Goal: Transaction & Acquisition: Purchase product/service

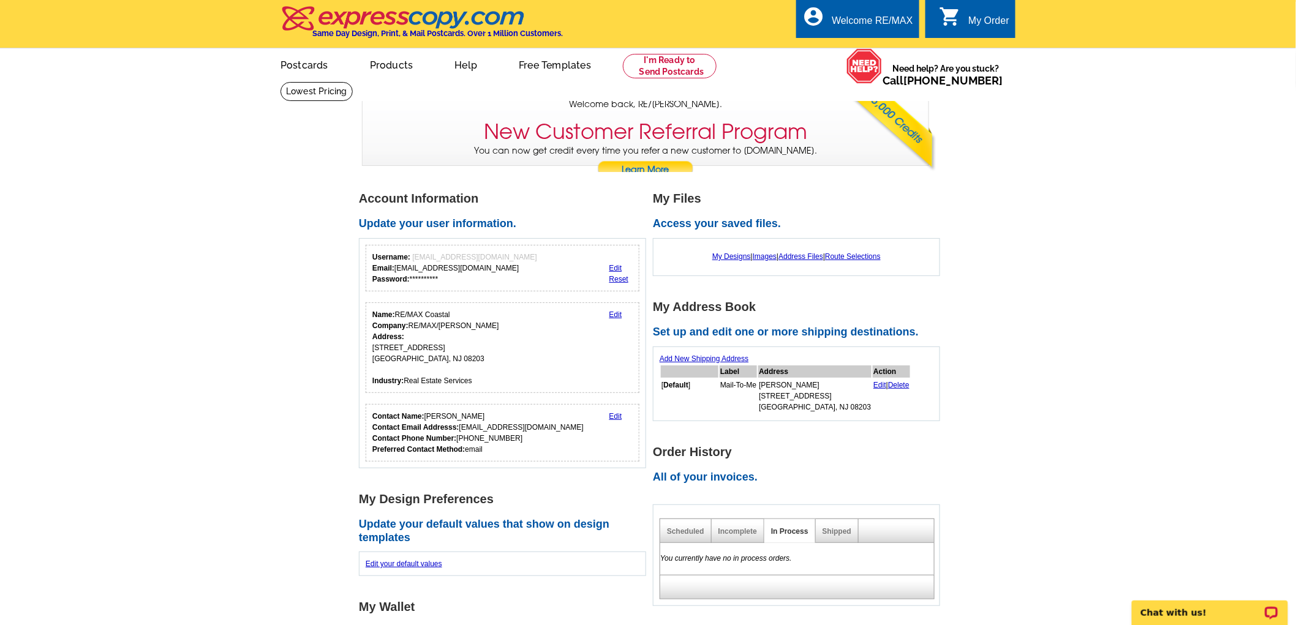
click at [615, 268] on link "Edit" at bounding box center [615, 268] width 13 height 9
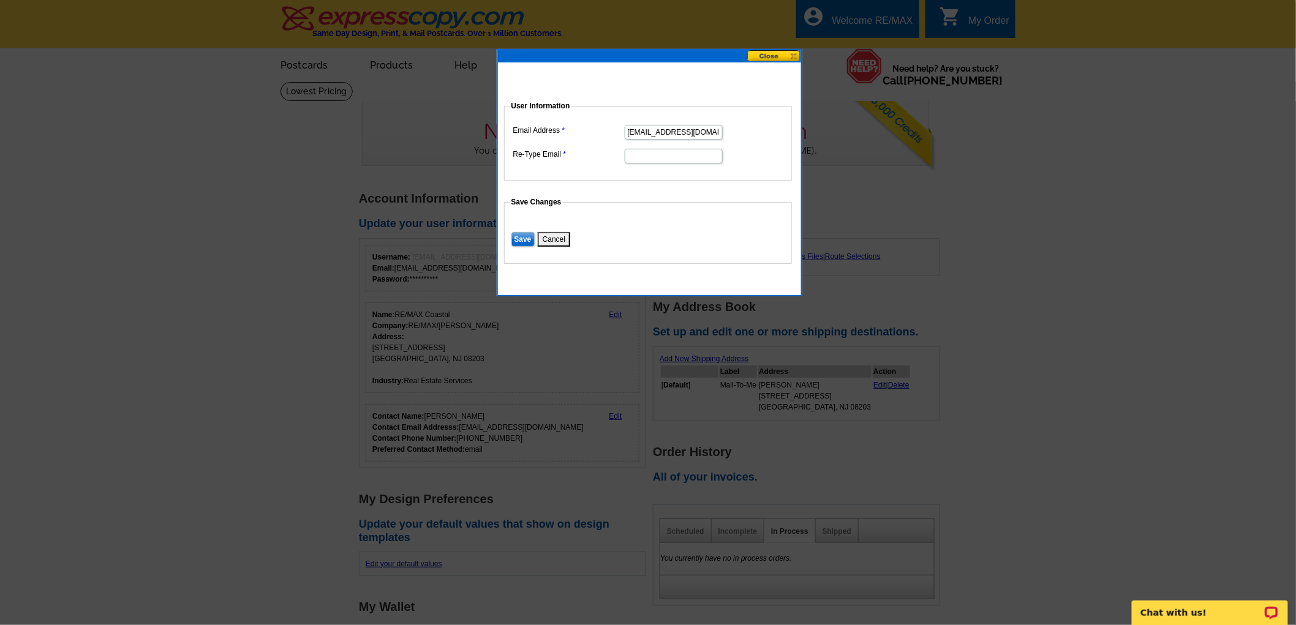
click at [780, 52] on button at bounding box center [774, 56] width 54 height 12
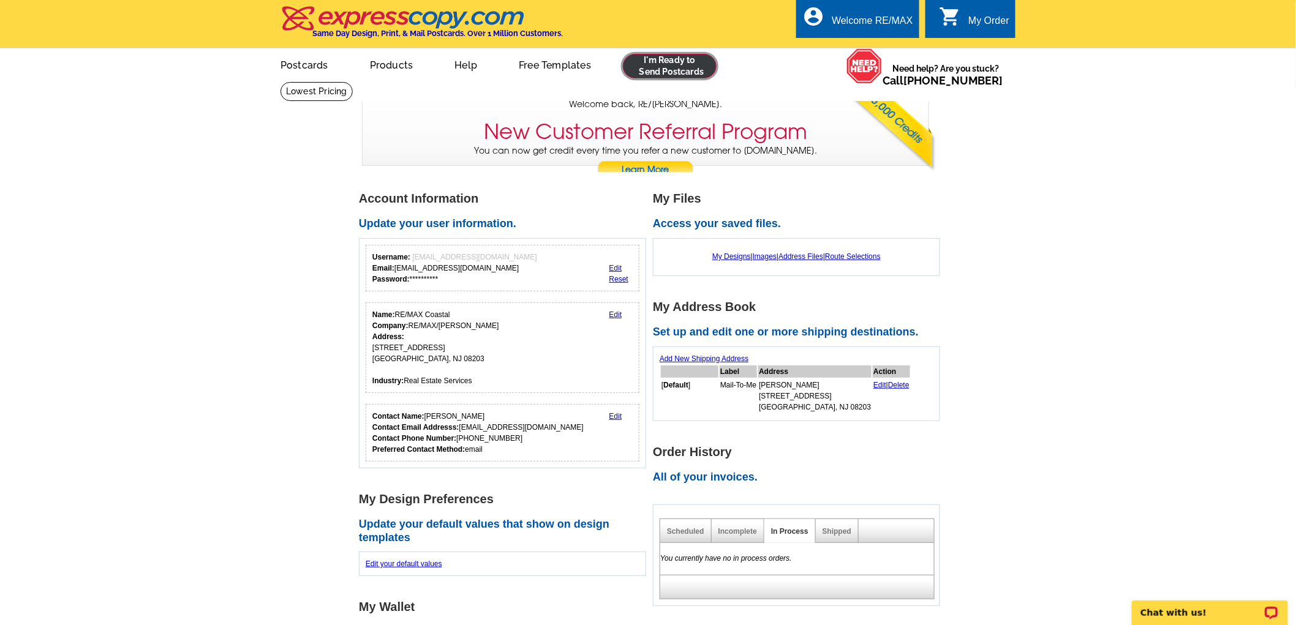
click at [688, 69] on link at bounding box center [670, 66] width 94 height 24
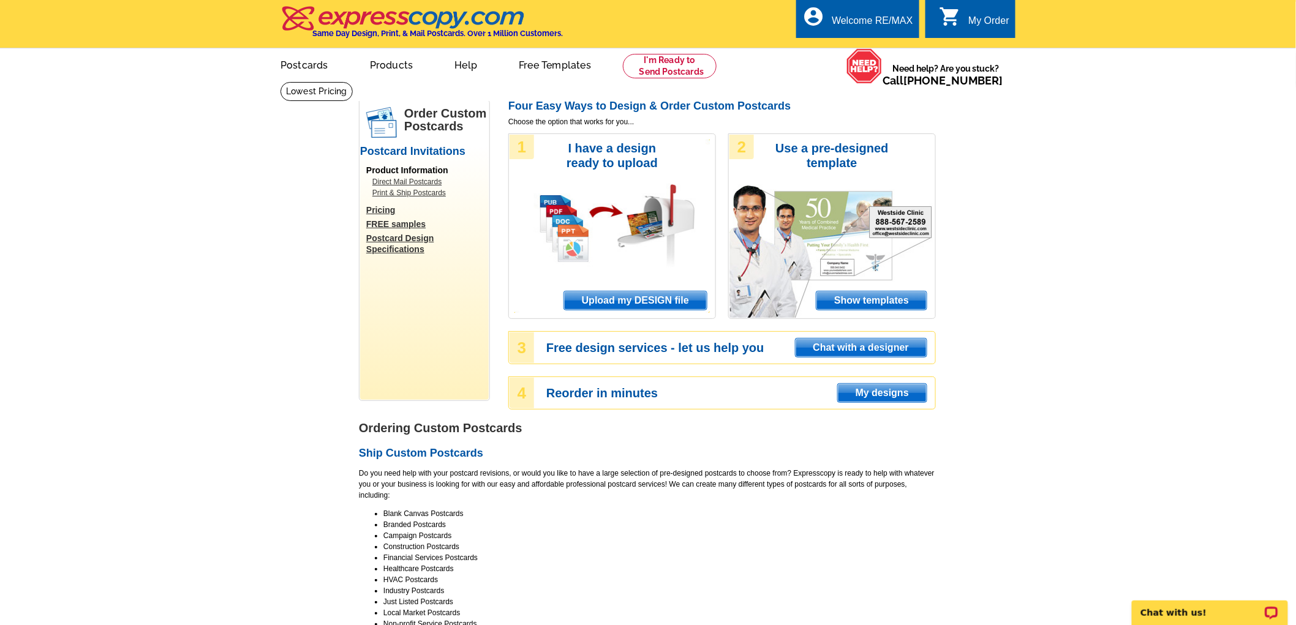
click at [623, 300] on span "Upload my DESIGN file" at bounding box center [635, 300] width 143 height 18
click at [613, 292] on span "Upload my DESIGN file" at bounding box center [635, 300] width 143 height 18
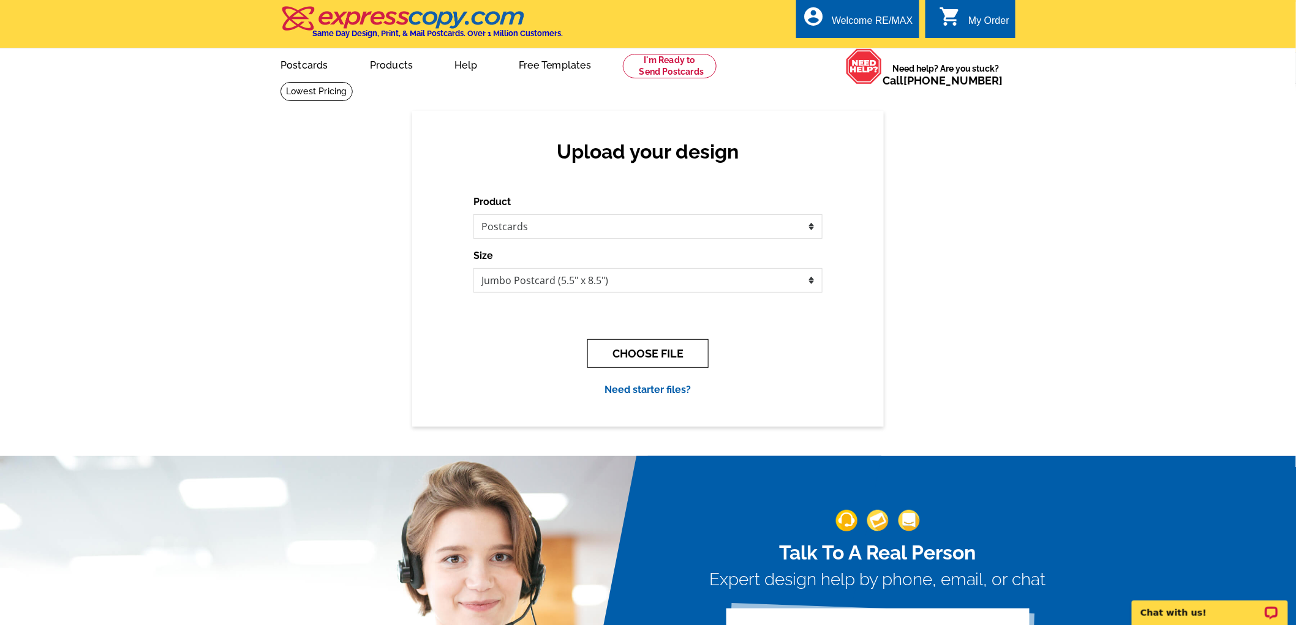
click at [653, 347] on button "CHOOSE FILE" at bounding box center [647, 353] width 121 height 29
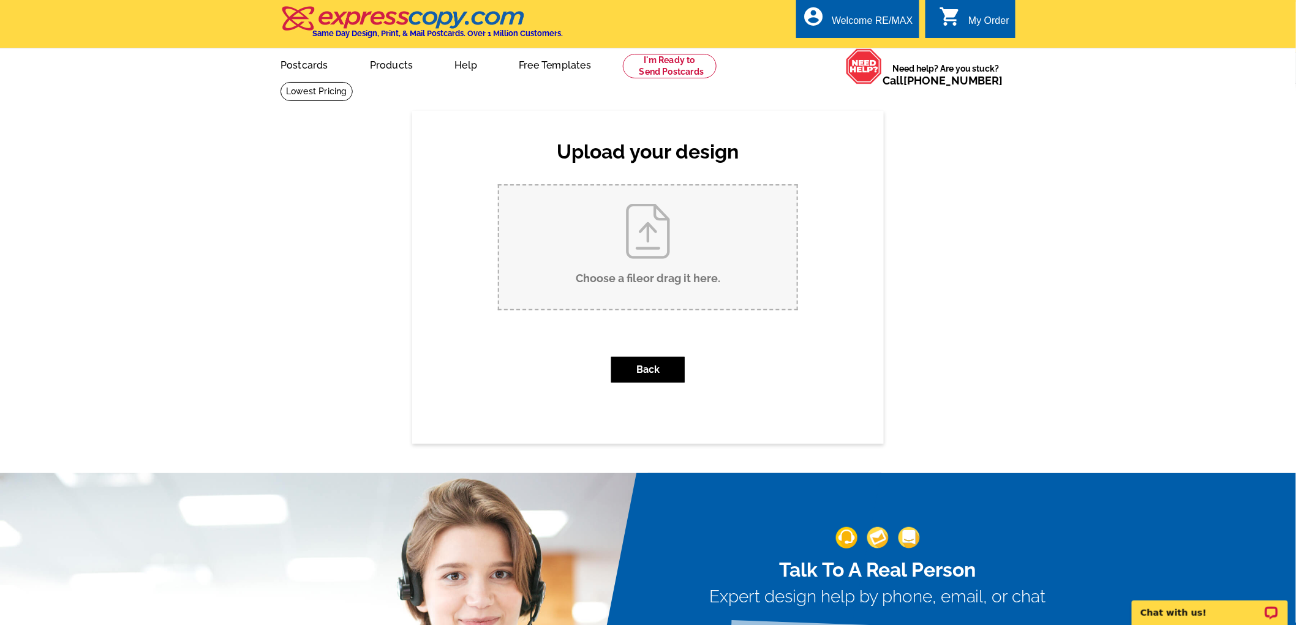
click at [607, 198] on input "Choose a file or drag it here ." at bounding box center [648, 248] width 298 height 124
type input "C:\fakepath\510 west shore-Company_Postcards_Very Important Property - Postcard…"
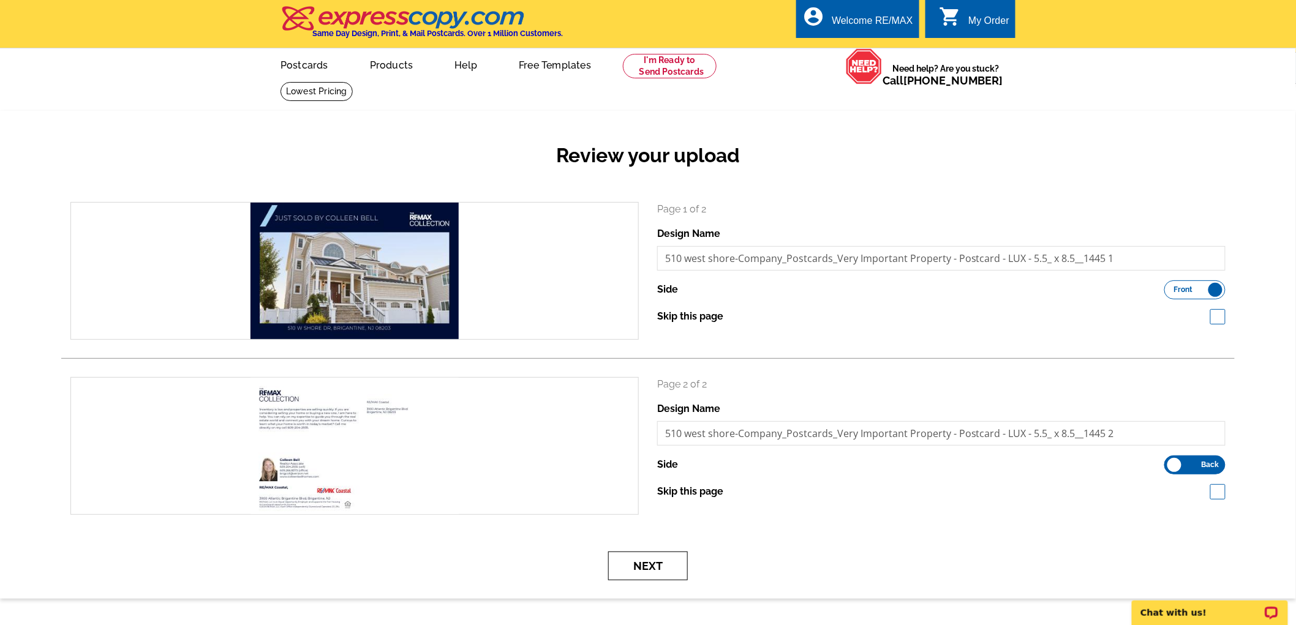
click at [645, 573] on button "Next" at bounding box center [648, 566] width 80 height 29
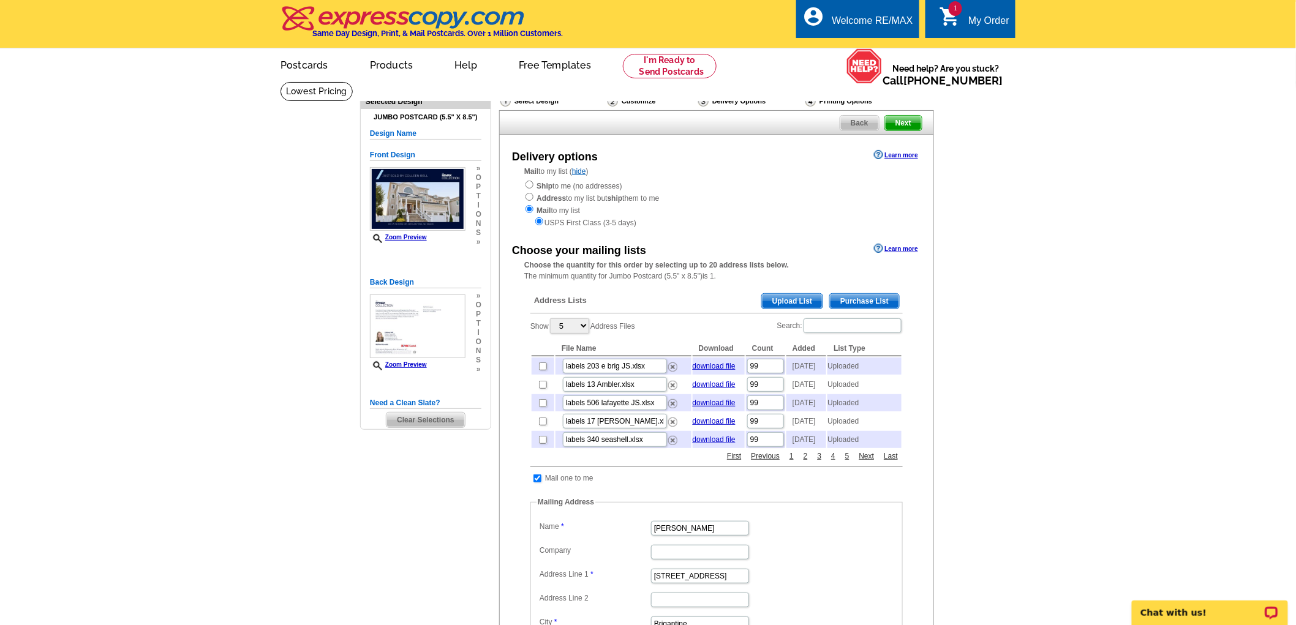
click at [795, 301] on span "Upload List" at bounding box center [792, 301] width 61 height 15
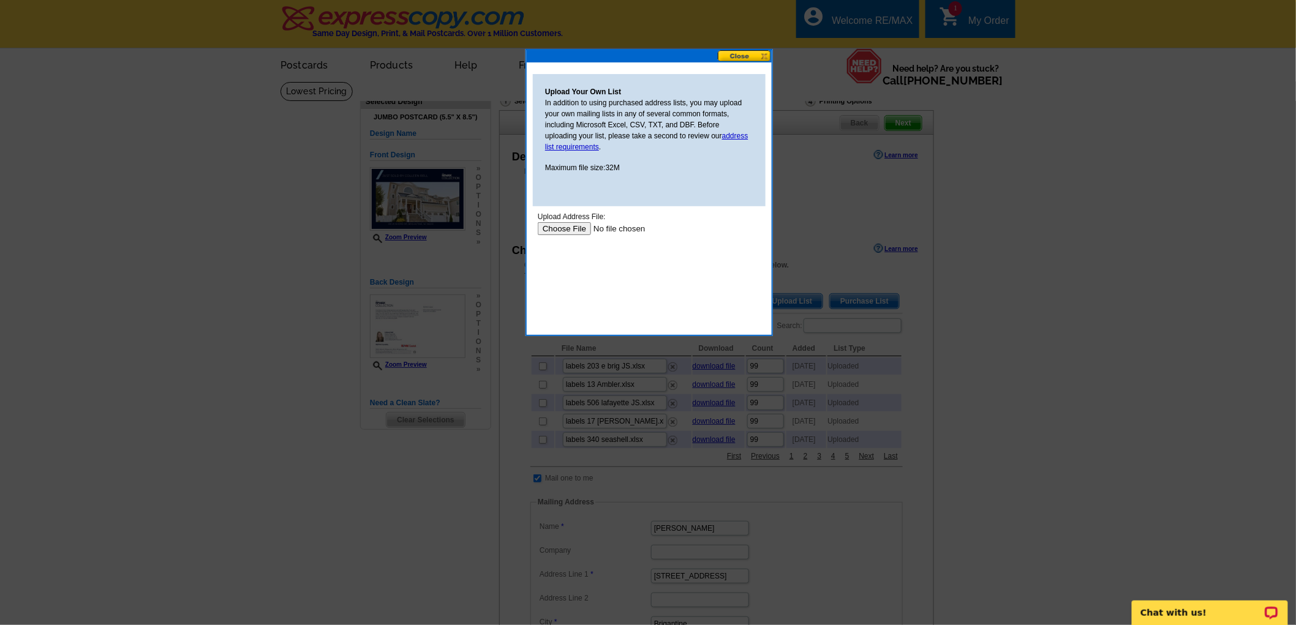
click at [565, 230] on input "file" at bounding box center [614, 228] width 155 height 13
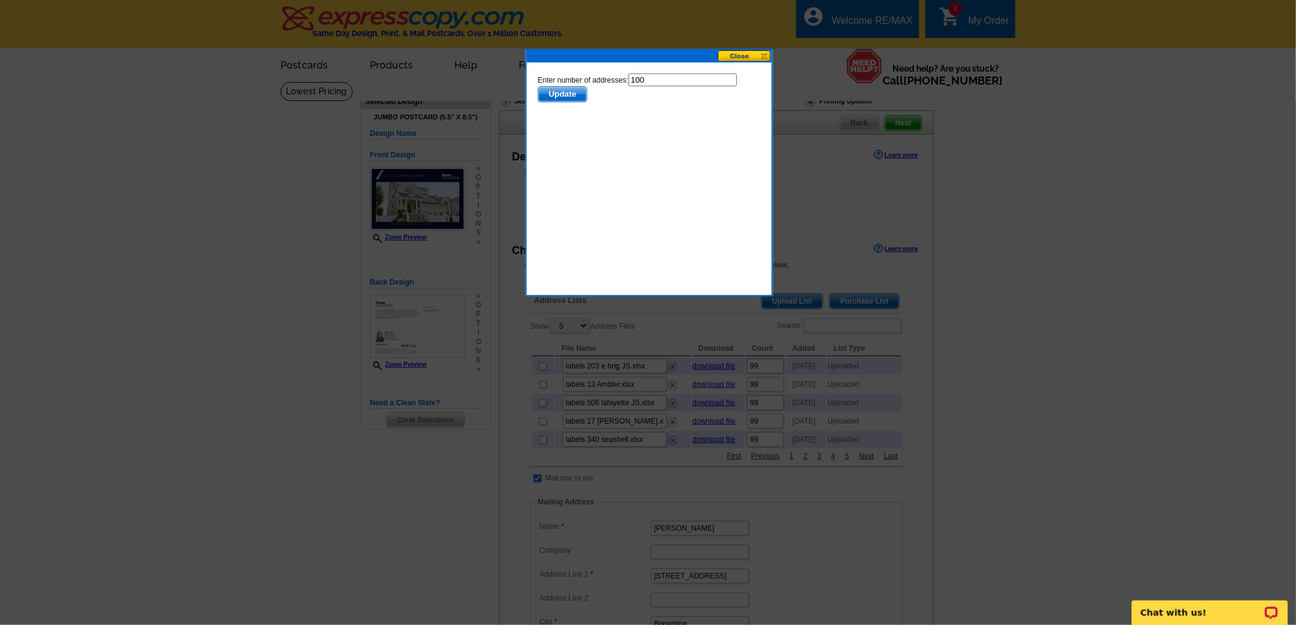
drag, startPoint x: 648, startPoint y: 77, endPoint x: 611, endPoint y: 86, distance: 38.0
click at [611, 86] on form "Enter number of addresses: 100 Update" at bounding box center [648, 87] width 223 height 29
type input "99"
click at [571, 92] on span "Update" at bounding box center [562, 93] width 48 height 15
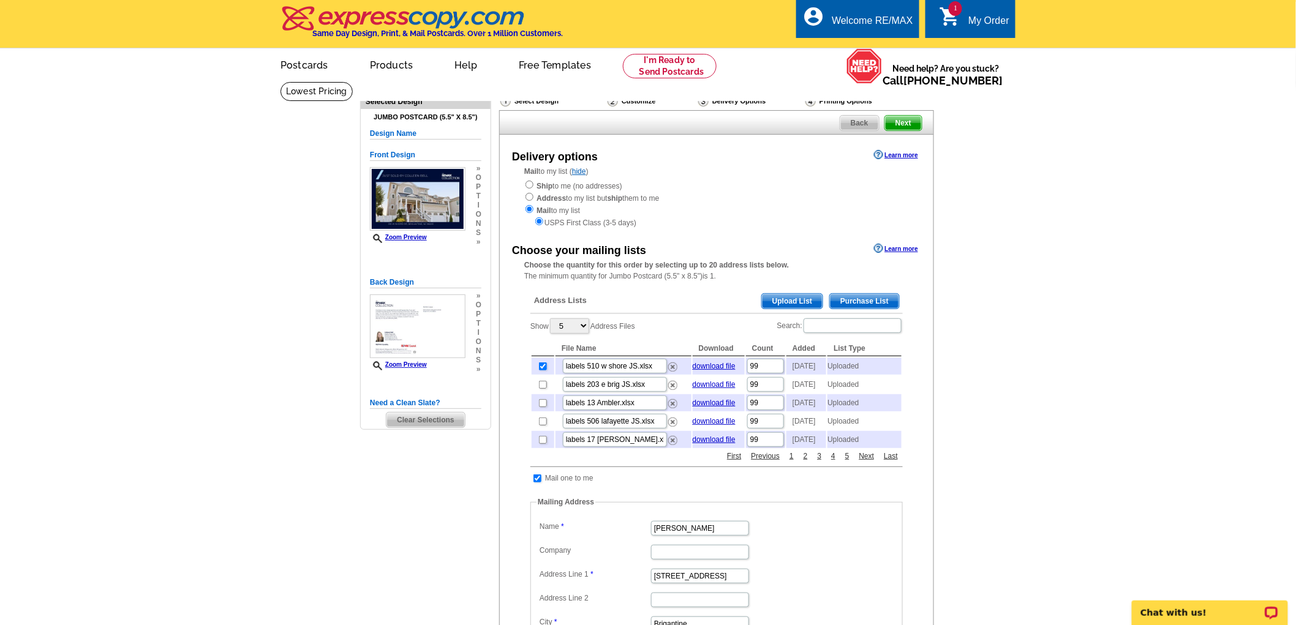
click at [902, 115] on div "Back Next" at bounding box center [716, 122] width 435 height 24
click at [904, 122] on span "Next" at bounding box center [903, 123] width 37 height 15
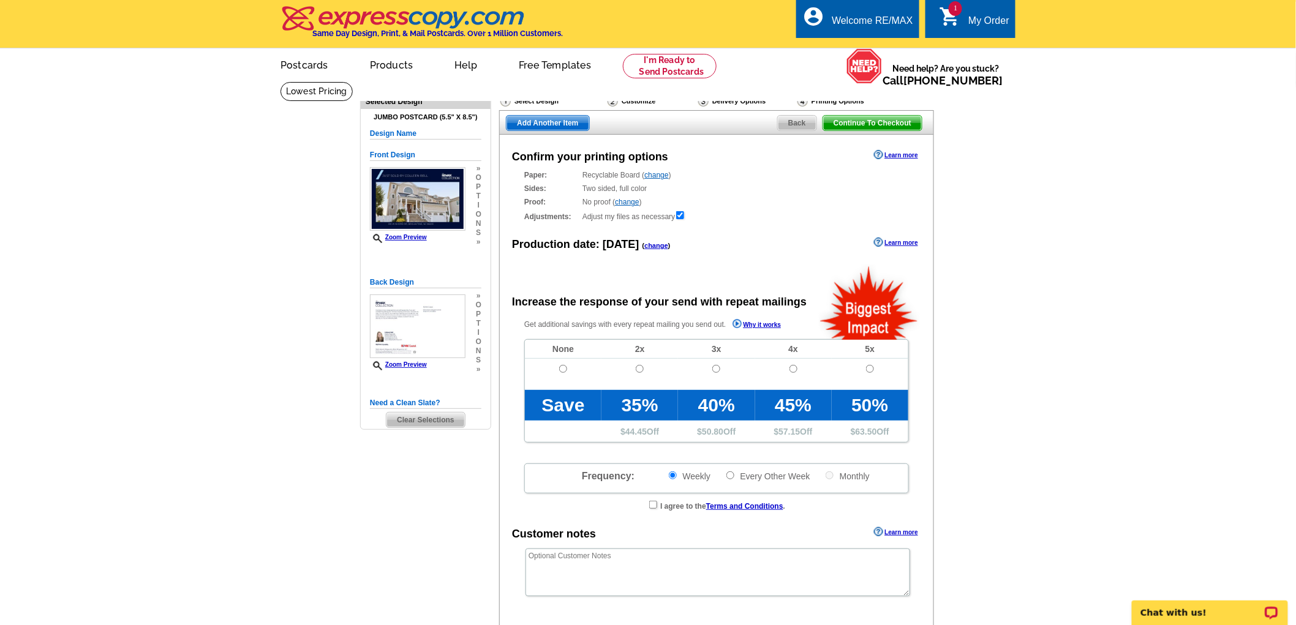
radio input "false"
click at [570, 365] on td at bounding box center [563, 374] width 77 height 31
click at [565, 372] on input "radio" at bounding box center [563, 369] width 8 height 8
radio input "true"
click at [536, 125] on span "Add Another Item" at bounding box center [547, 123] width 82 height 15
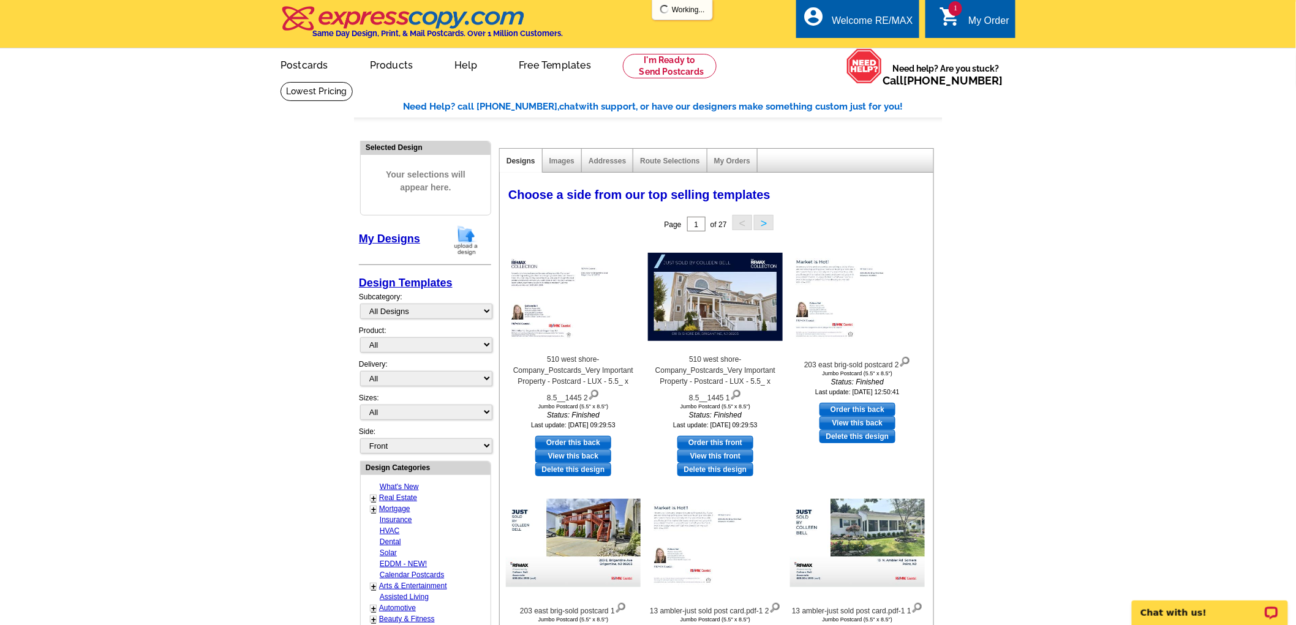
click at [463, 235] on img at bounding box center [466, 240] width 32 height 31
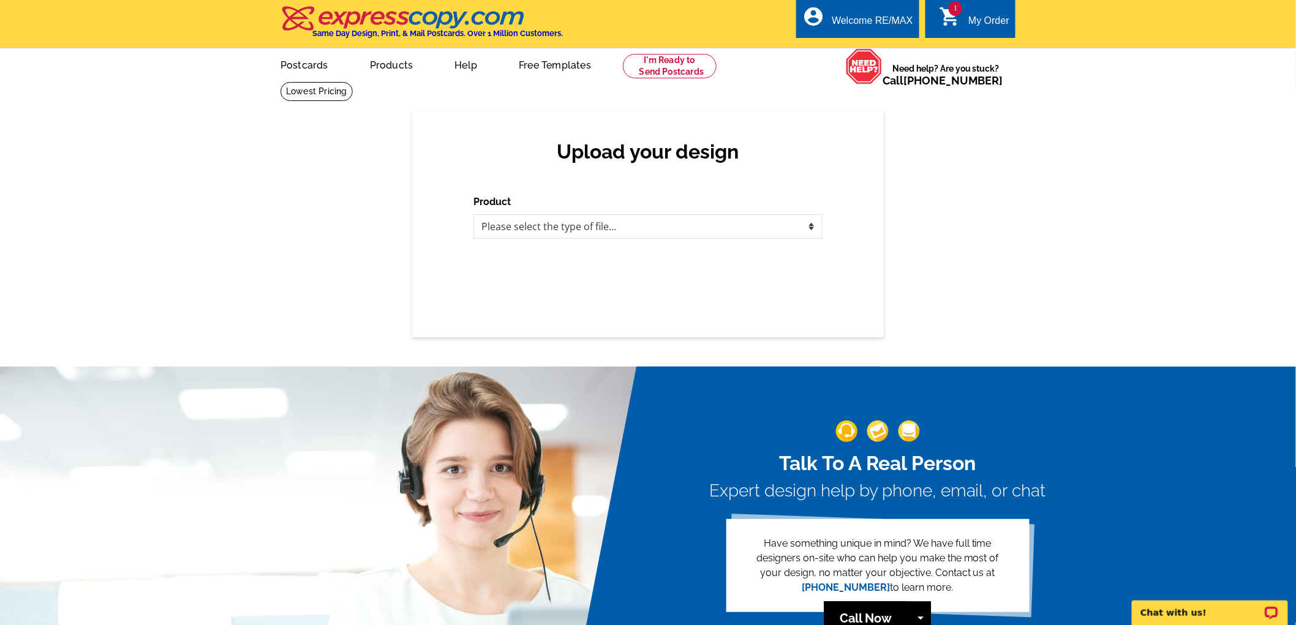
click at [581, 211] on div "Product Please select the type of file... Postcards Business Cards Letters and …" at bounding box center [647, 217] width 349 height 44
click at [581, 227] on select "Please select the type of file... Postcards Business Cards Letters and flyers G…" at bounding box center [647, 226] width 349 height 24
select select "1"
click at [473, 215] on select "Please select the type of file... Postcards Business Cards Letters and flyers G…" at bounding box center [647, 226] width 349 height 24
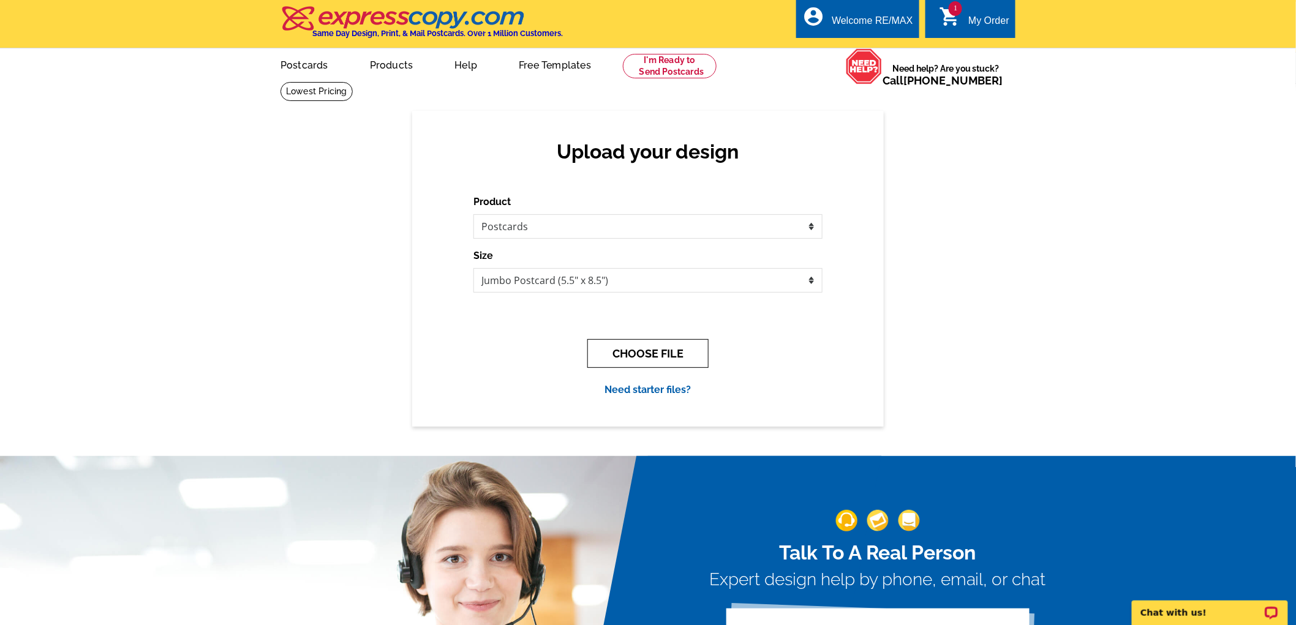
click at [648, 356] on button "CHOOSE FILE" at bounding box center [647, 353] width 121 height 29
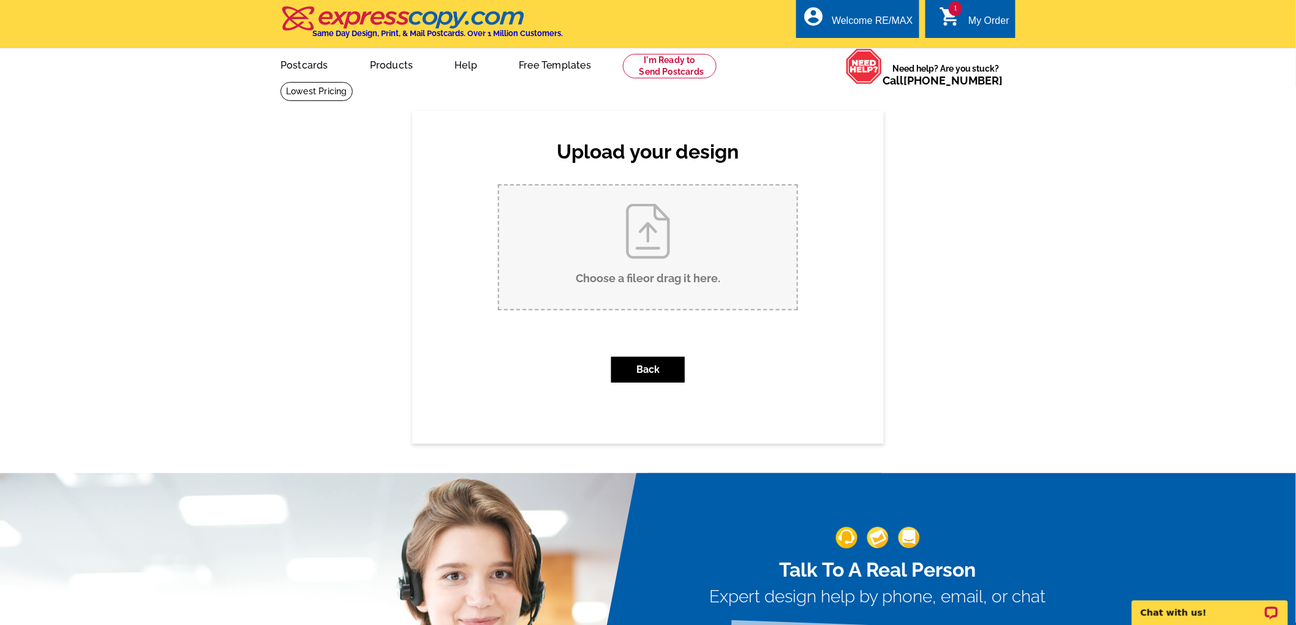
click at [620, 263] on input "Choose a file or drag it here ." at bounding box center [648, 248] width 298 height 124
type input "C:\fakepath\445 Nectar-Company_Postcards_Postcard 6 - Consumer CA - 5.5_ x 8.5_…"
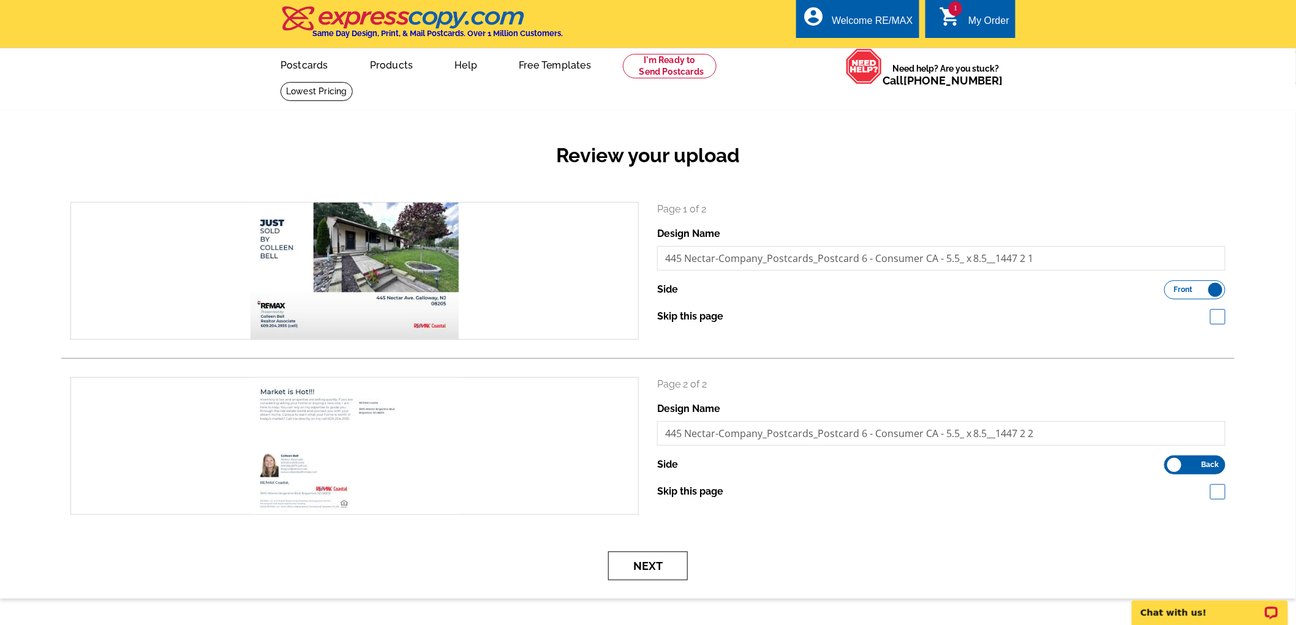
click at [656, 566] on button "Next" at bounding box center [648, 566] width 80 height 29
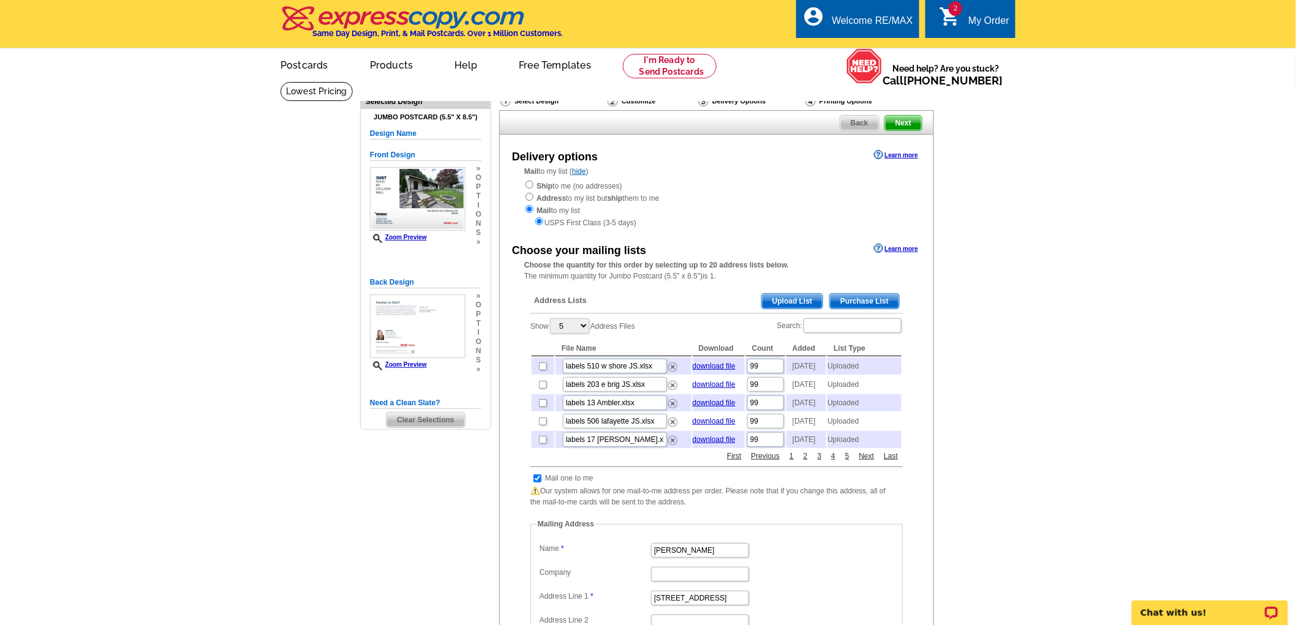
click at [803, 301] on span "Upload List" at bounding box center [792, 301] width 61 height 15
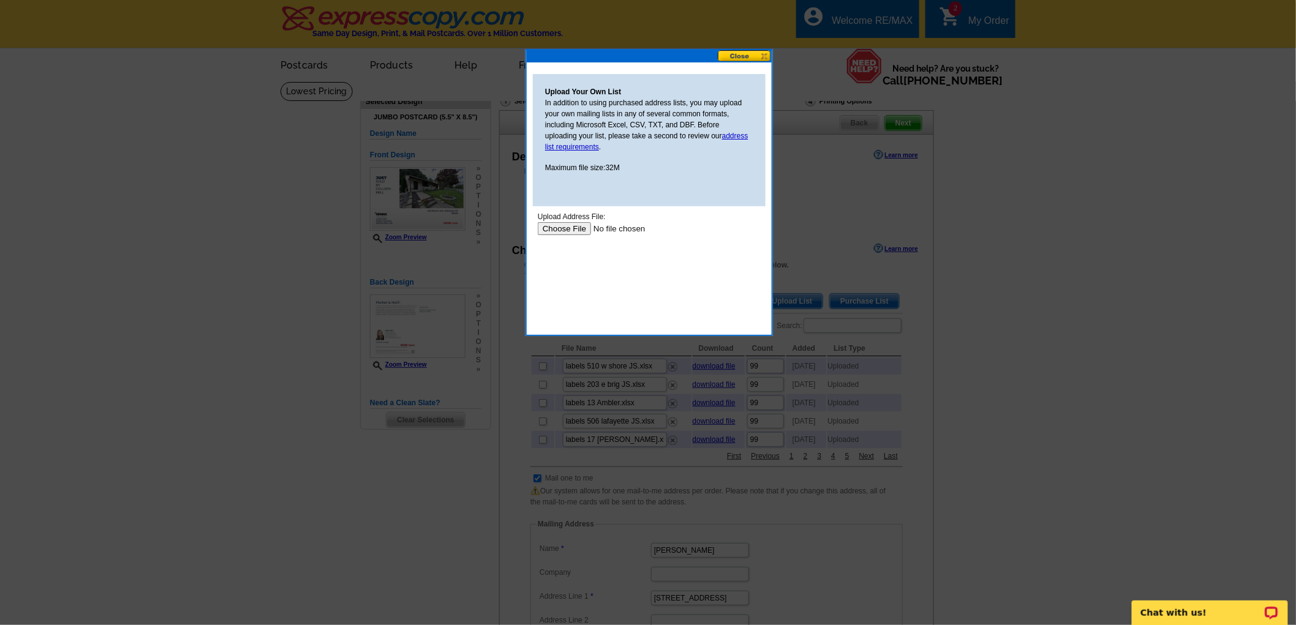
click at [554, 231] on input "file" at bounding box center [614, 228] width 155 height 13
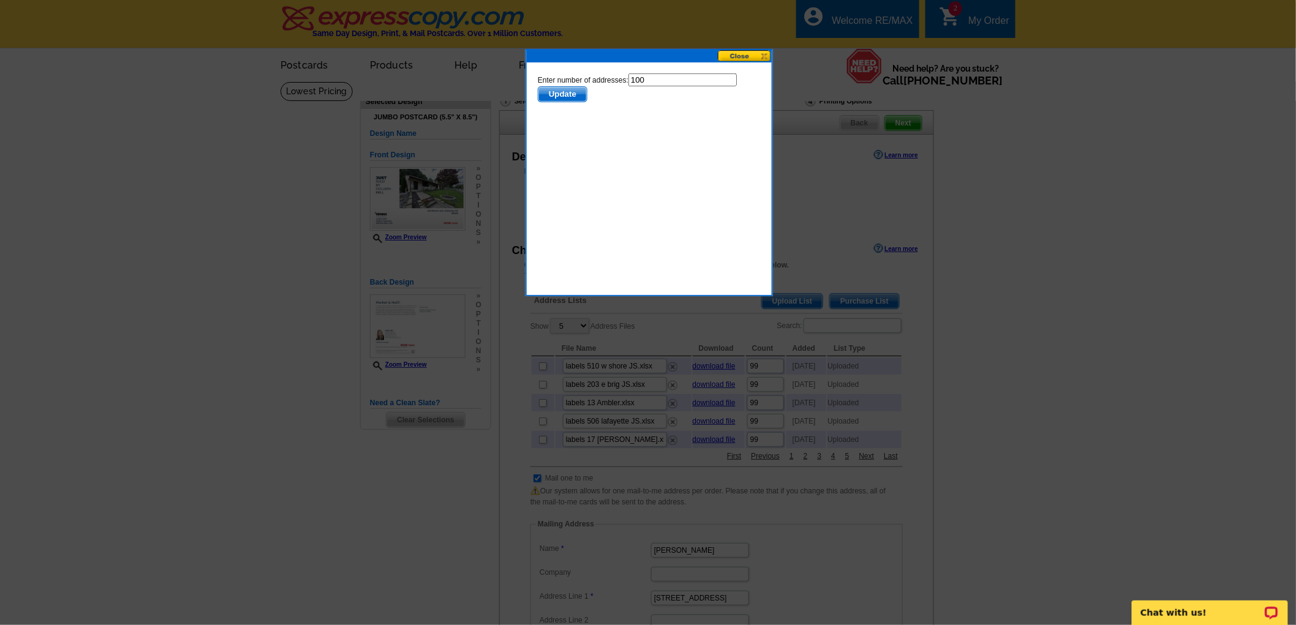
drag, startPoint x: 664, startPoint y: 81, endPoint x: 596, endPoint y: 80, distance: 68.6
click at [596, 80] on form "Enter number of addresses: 100 Update" at bounding box center [648, 87] width 223 height 29
type input "99"
click at [574, 94] on span "Update" at bounding box center [562, 93] width 48 height 15
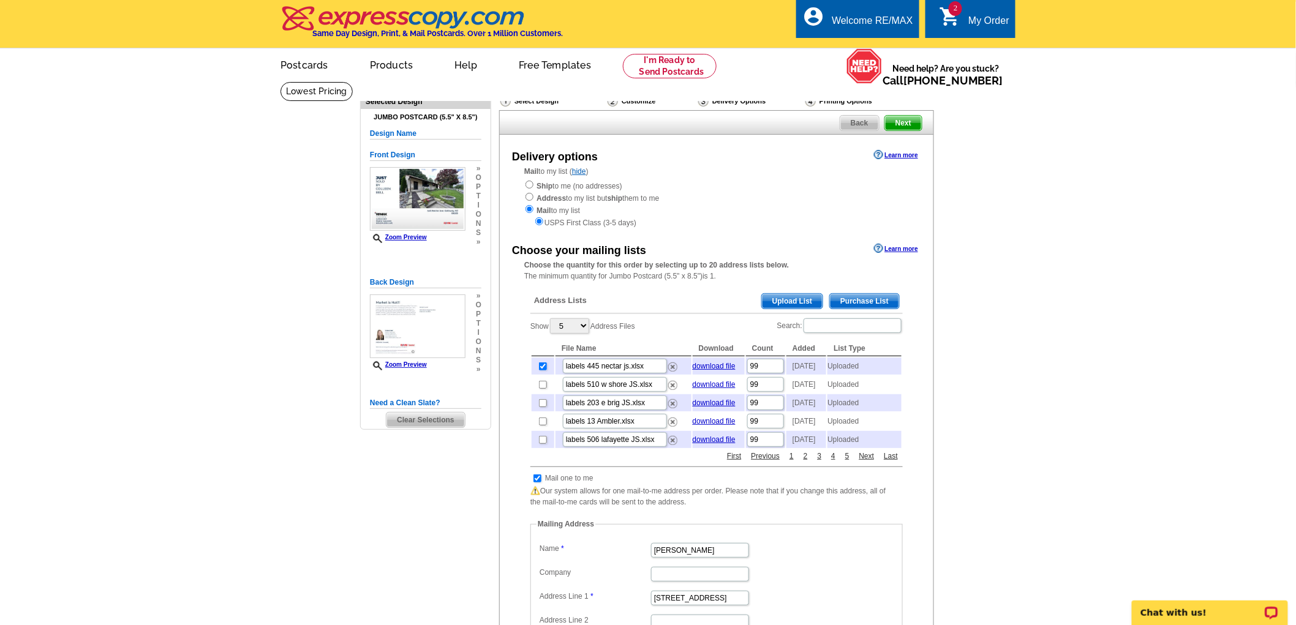
click at [897, 123] on span "Next" at bounding box center [903, 123] width 37 height 15
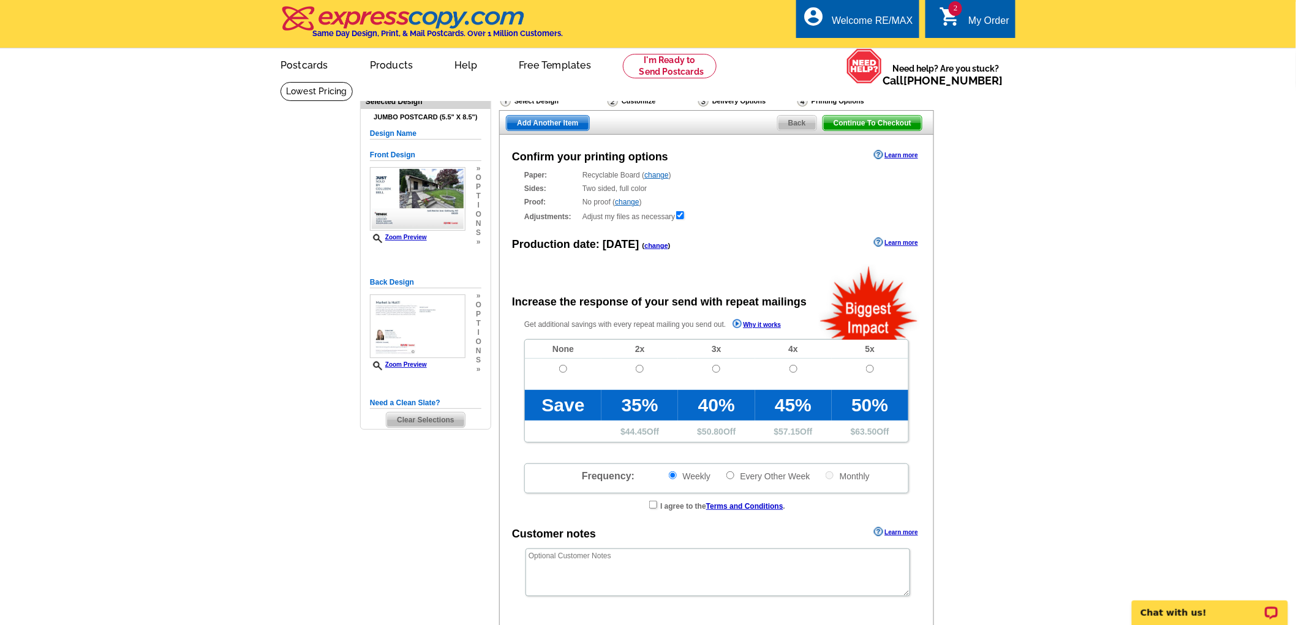
radio input "false"
click at [564, 370] on input "radio" at bounding box center [563, 369] width 8 height 8
radio input "true"
click at [890, 125] on span "Continue To Checkout" at bounding box center [872, 123] width 99 height 15
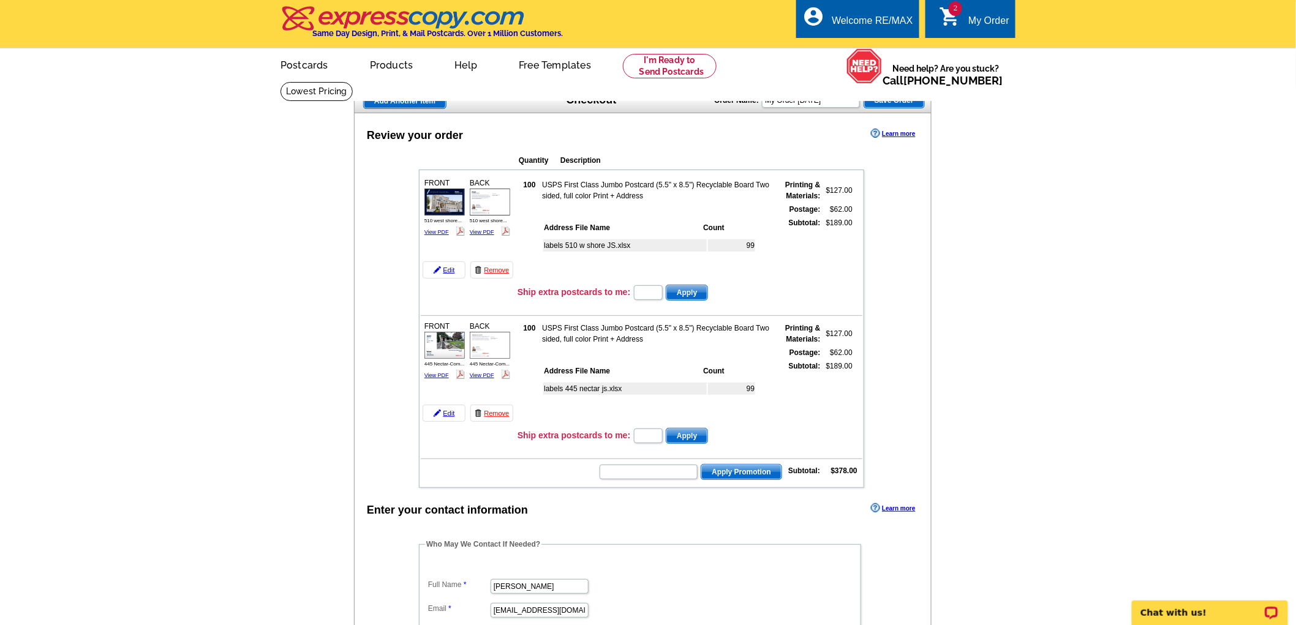
click at [662, 202] on td "USPS First Class Jumbo Postcard (5.5" x 8.5") Recyclable Board Two sided, full …" at bounding box center [656, 190] width 231 height 23
click at [663, 202] on td "USPS First Class Jumbo Postcard (5.5" x 8.5") Recyclable Board Two sided, full …" at bounding box center [656, 190] width 231 height 23
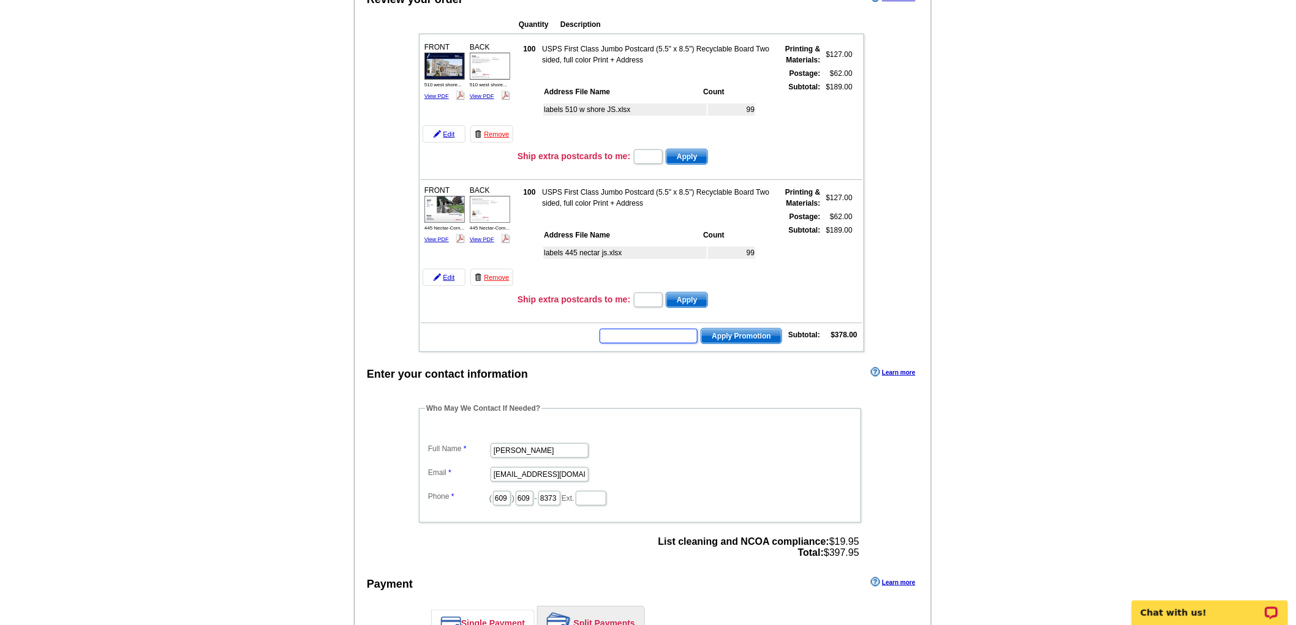
click at [620, 329] on input "text" at bounding box center [649, 336] width 98 height 15
type input "REM40"
click at [733, 329] on span "Apply Promotion" at bounding box center [741, 336] width 80 height 15
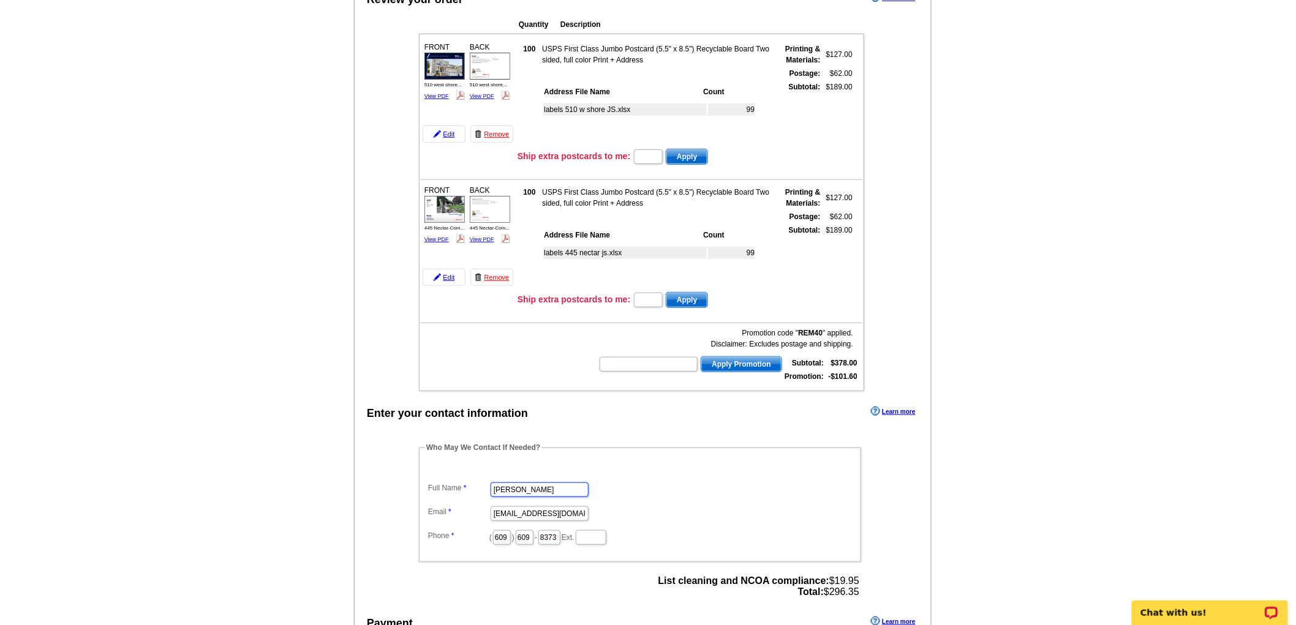
drag, startPoint x: 541, startPoint y: 478, endPoint x: 455, endPoint y: 473, distance: 86.5
click at [455, 473] on dl "Full Name Frank Cossio Email tracyrossini@gmail.com Phone ( 609 ) 609 - 8373 Ex…" at bounding box center [640, 505] width 430 height 83
click at [509, 483] on input "TRa" at bounding box center [540, 490] width 98 height 15
type input "T"
type input "[PERSON_NAME]"
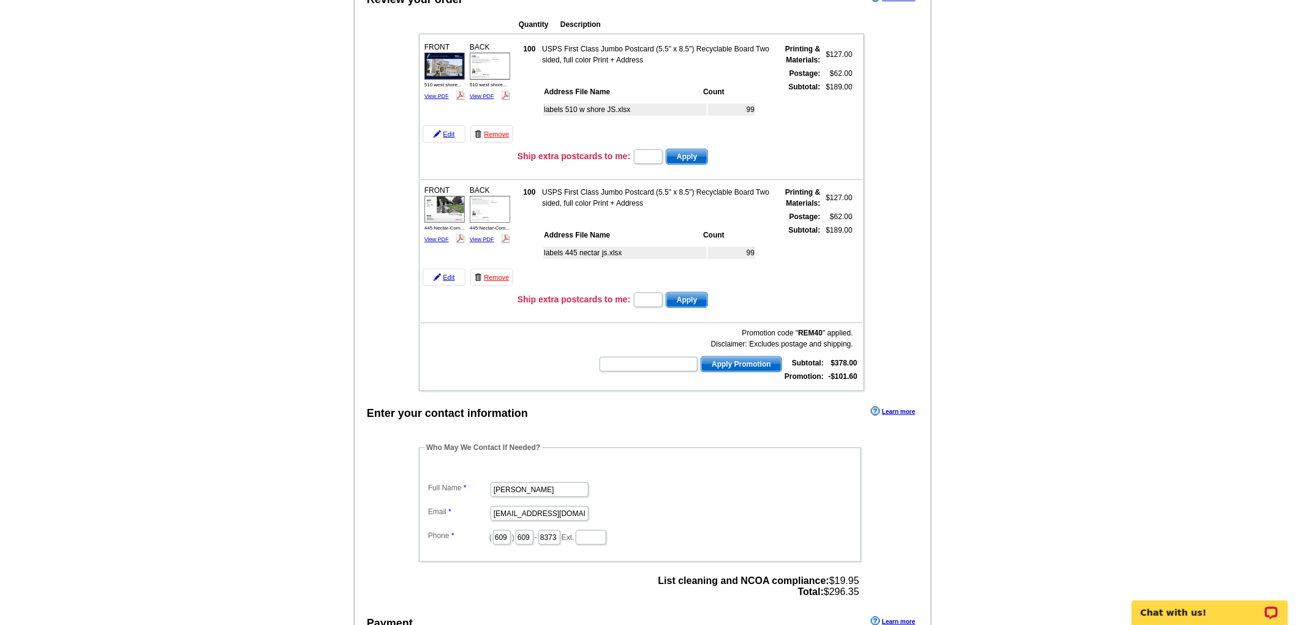
click at [773, 446] on fieldset "Who May We Contact If Needed? Full Name tracy rossini Email tracyrossini@gmail.…" at bounding box center [640, 502] width 442 height 120
drag, startPoint x: 542, startPoint y: 525, endPoint x: 498, endPoint y: 536, distance: 45.4
click at [498, 536] on fieldset "Who May We Contact If Needed? Full Name tracy rossini Email tracyrossini@gmail.…" at bounding box center [640, 502] width 442 height 120
type input "266"
click at [746, 491] on dl "Full Name tracy rossini Email tracyrossini@gmail.com Phone ( 609 ) 266 - 8373 E…" at bounding box center [640, 505] width 430 height 83
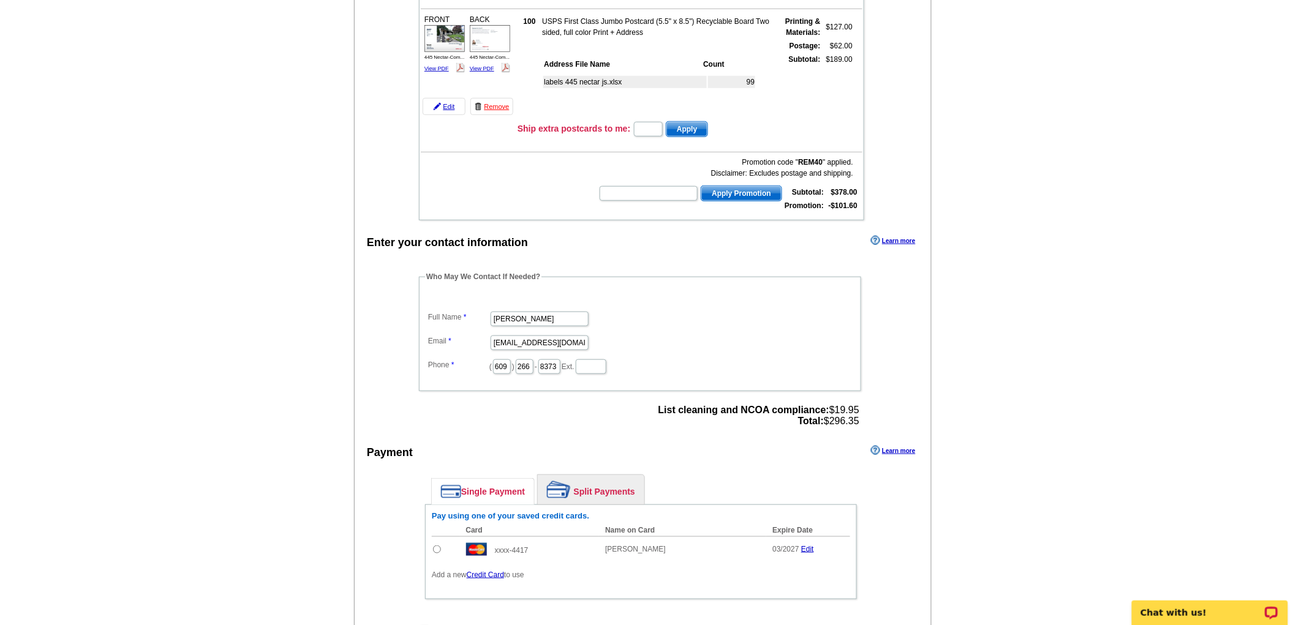
scroll to position [340, 0]
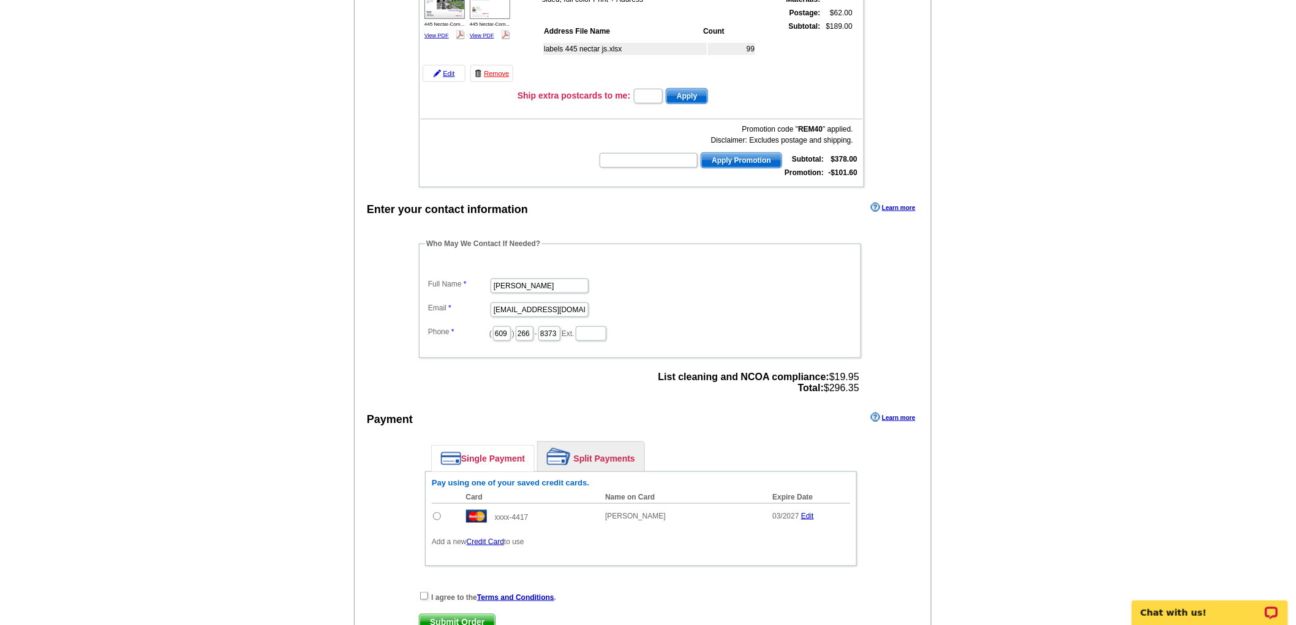
click at [440, 513] on input "radio" at bounding box center [437, 517] width 8 height 8
radio input "true"
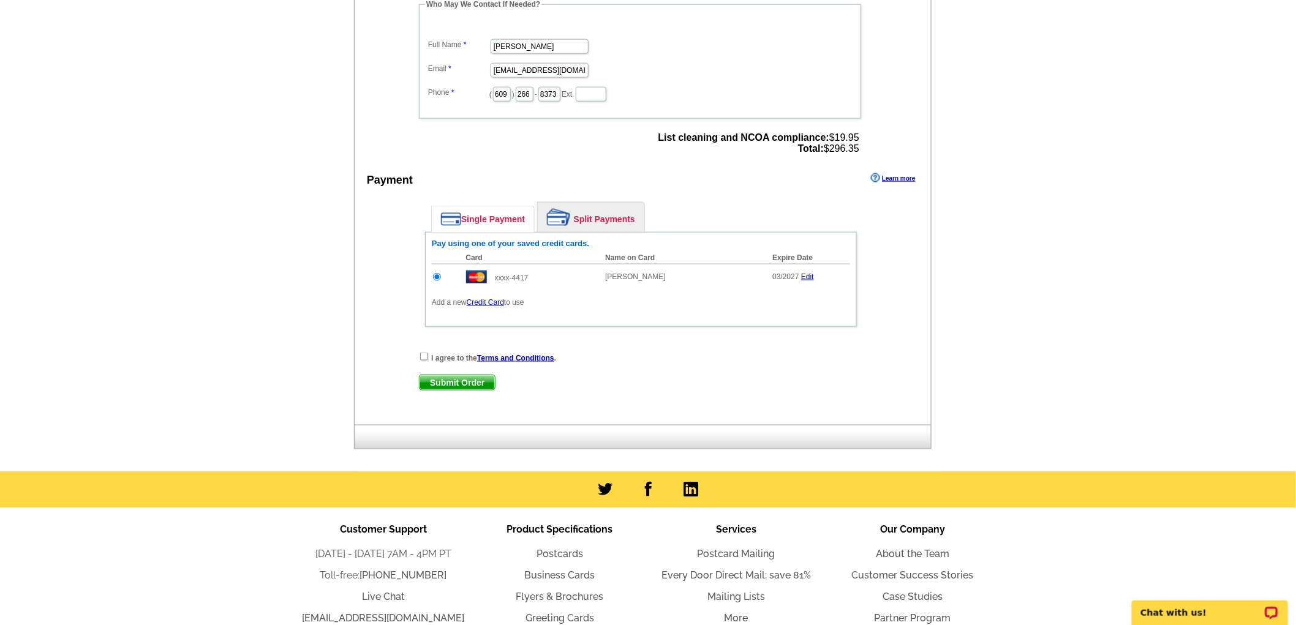
scroll to position [612, 0]
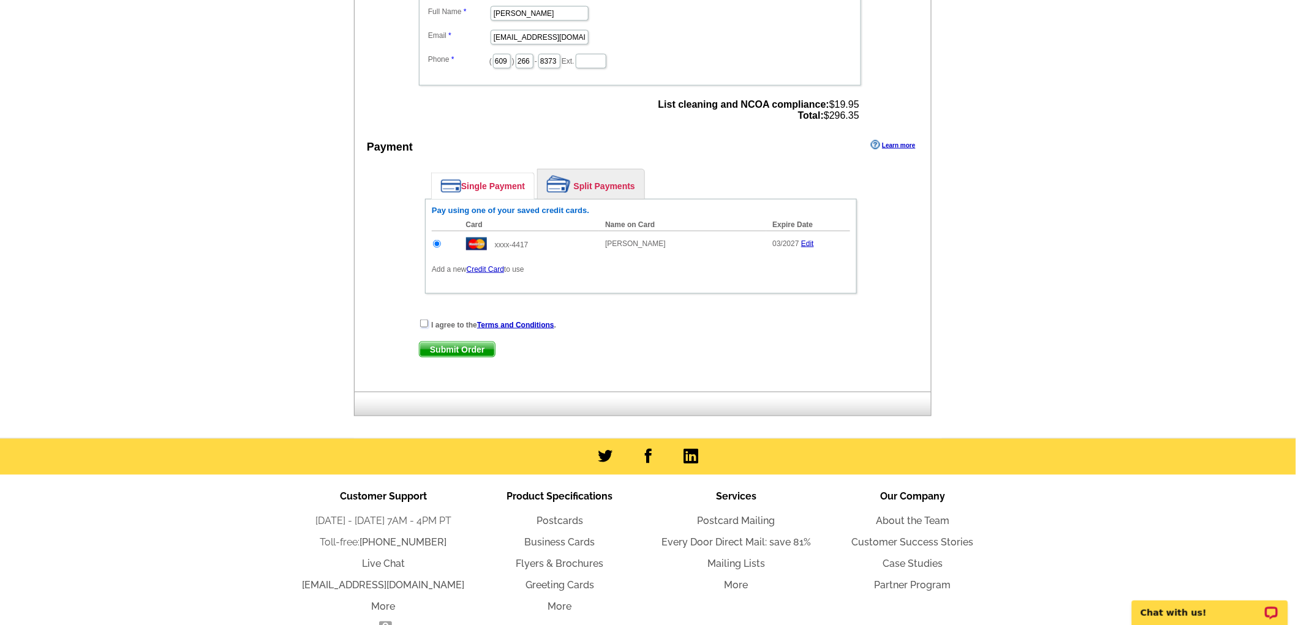
click at [423, 320] on input "checkbox" at bounding box center [424, 324] width 8 height 8
checkbox input "true"
click at [455, 342] on span "Submit Order" at bounding box center [456, 349] width 75 height 15
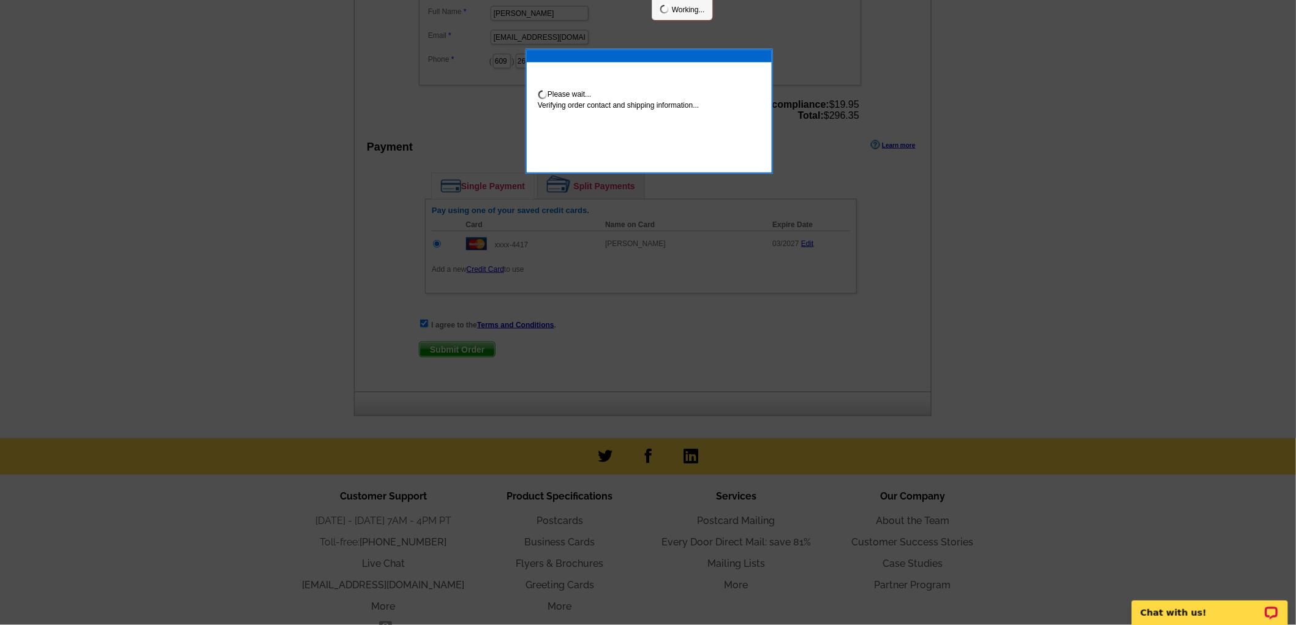
scroll to position [607, 0]
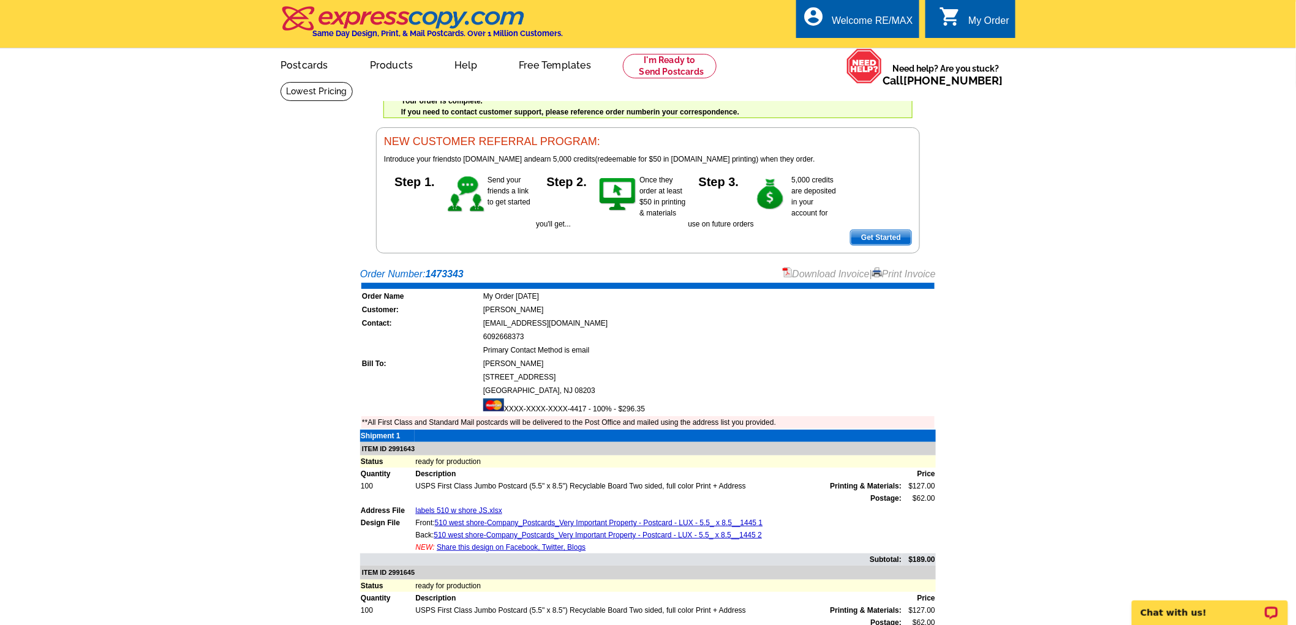
click at [835, 274] on link "Download Invoice" at bounding box center [826, 274] width 87 height 10
